Goal: Task Accomplishment & Management: Manage account settings

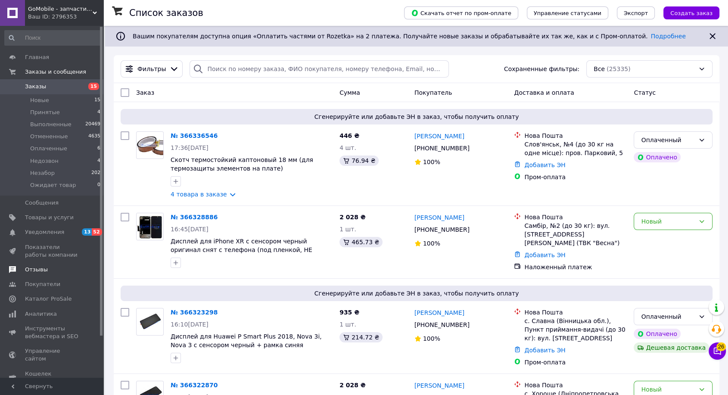
click at [36, 272] on span "Отзывы" at bounding box center [36, 270] width 23 height 8
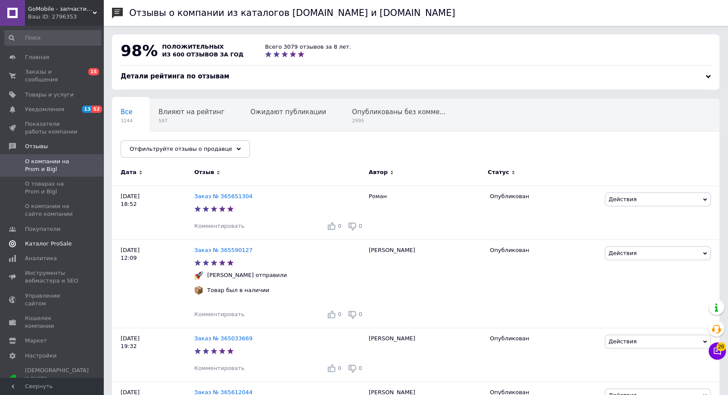
click at [51, 240] on span "Каталог ProSale" at bounding box center [48, 244] width 47 height 8
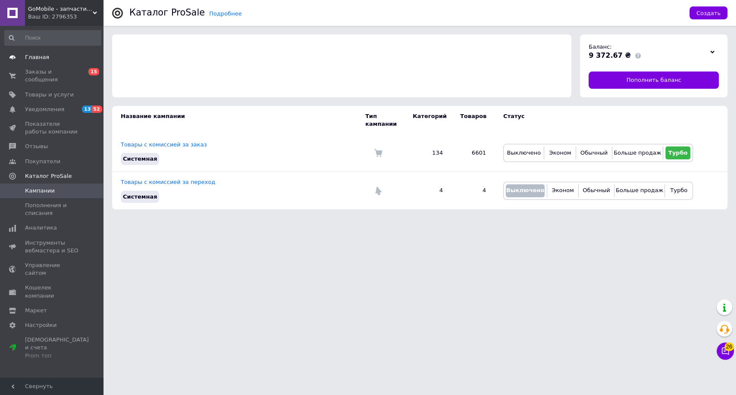
click at [48, 59] on span "Главная" at bounding box center [52, 57] width 55 height 8
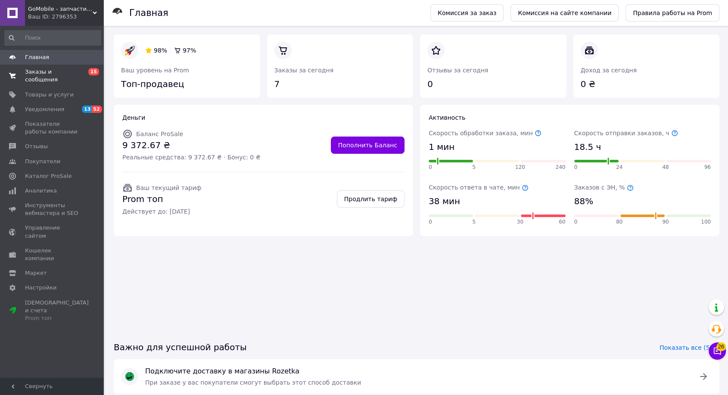
click at [45, 70] on span "Заказы и сообщения" at bounding box center [52, 76] width 55 height 16
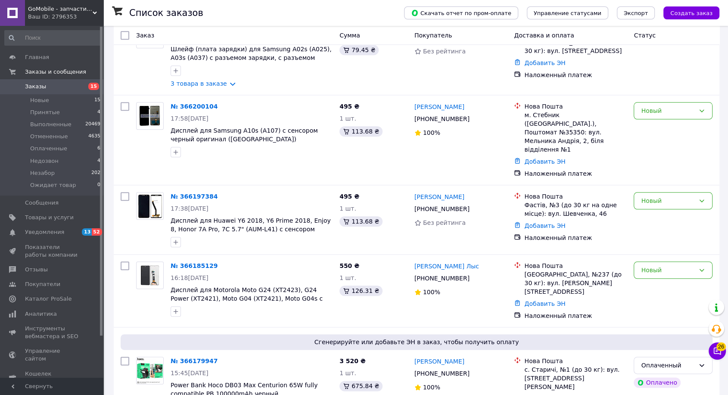
scroll to position [1393, 0]
